Goal: Task Accomplishment & Management: Use online tool/utility

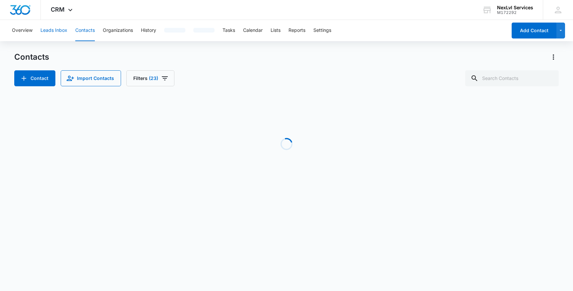
click at [58, 30] on button "Leads Inbox" at bounding box center [53, 30] width 27 height 21
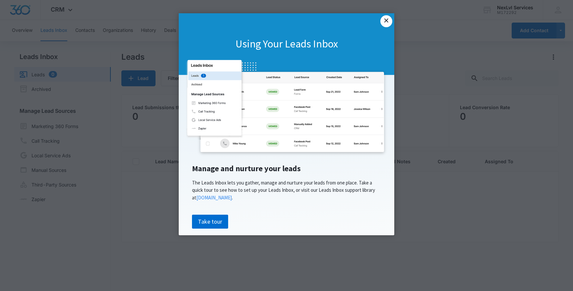
click at [388, 26] on link "×" at bounding box center [386, 21] width 12 height 12
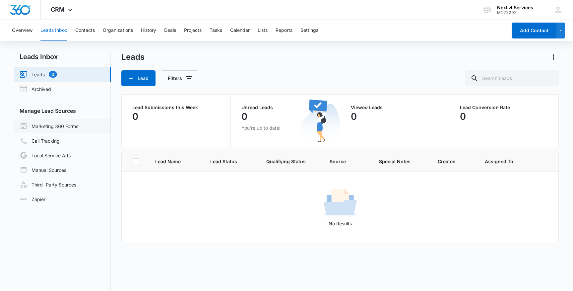
click at [69, 124] on link "Marketing 360 Forms" at bounding box center [49, 126] width 59 height 8
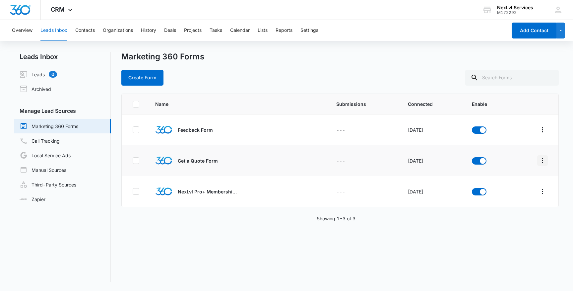
click at [543, 158] on icon "Overflow Menu" at bounding box center [543, 161] width 8 height 8
click at [524, 197] on div "Field Mapping" at bounding box center [512, 199] width 37 height 5
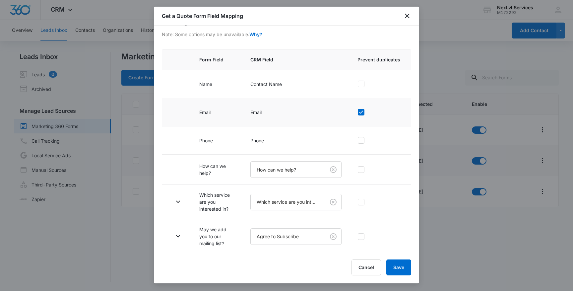
scroll to position [41, 0]
click at [369, 268] on button "Cancel" at bounding box center [367, 267] width 30 height 16
